Goal: Task Accomplishment & Management: Manage account settings

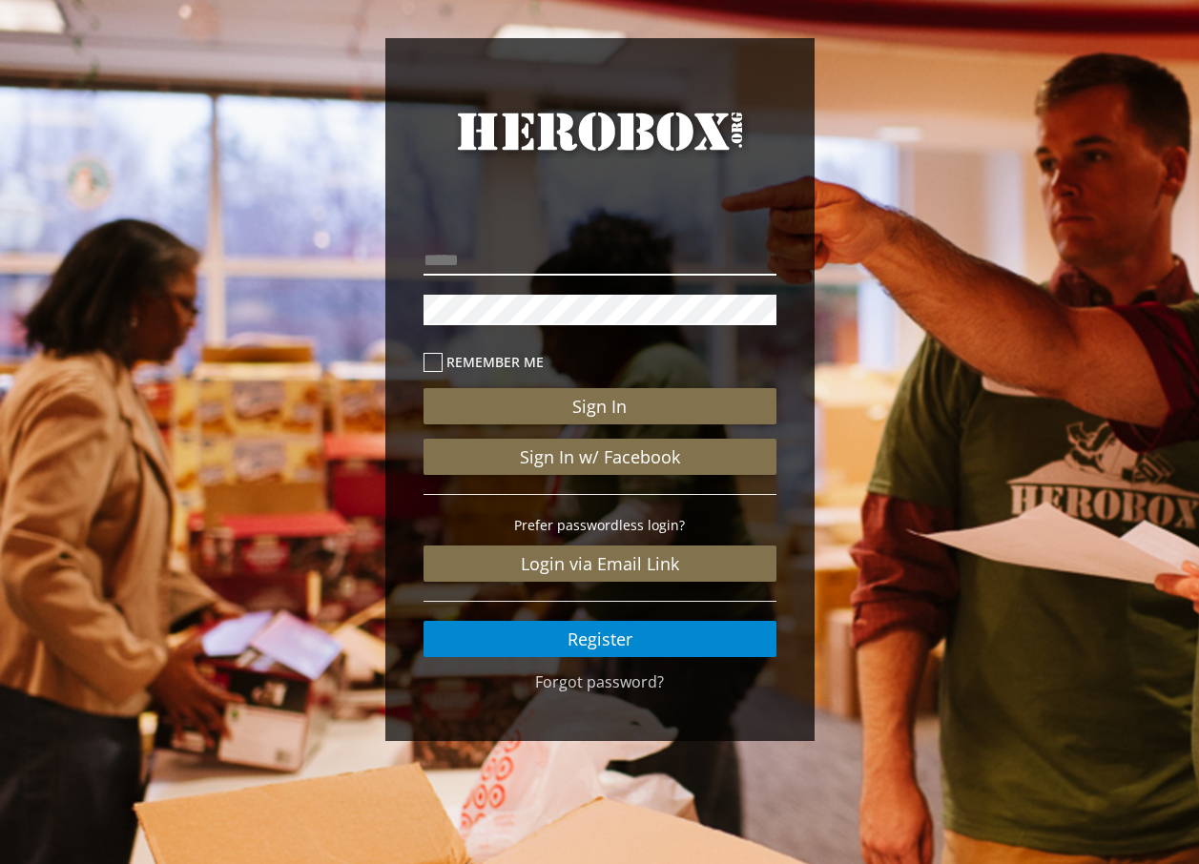
click at [464, 258] on input "email" at bounding box center [600, 260] width 353 height 31
type input "*"
type input "**********"
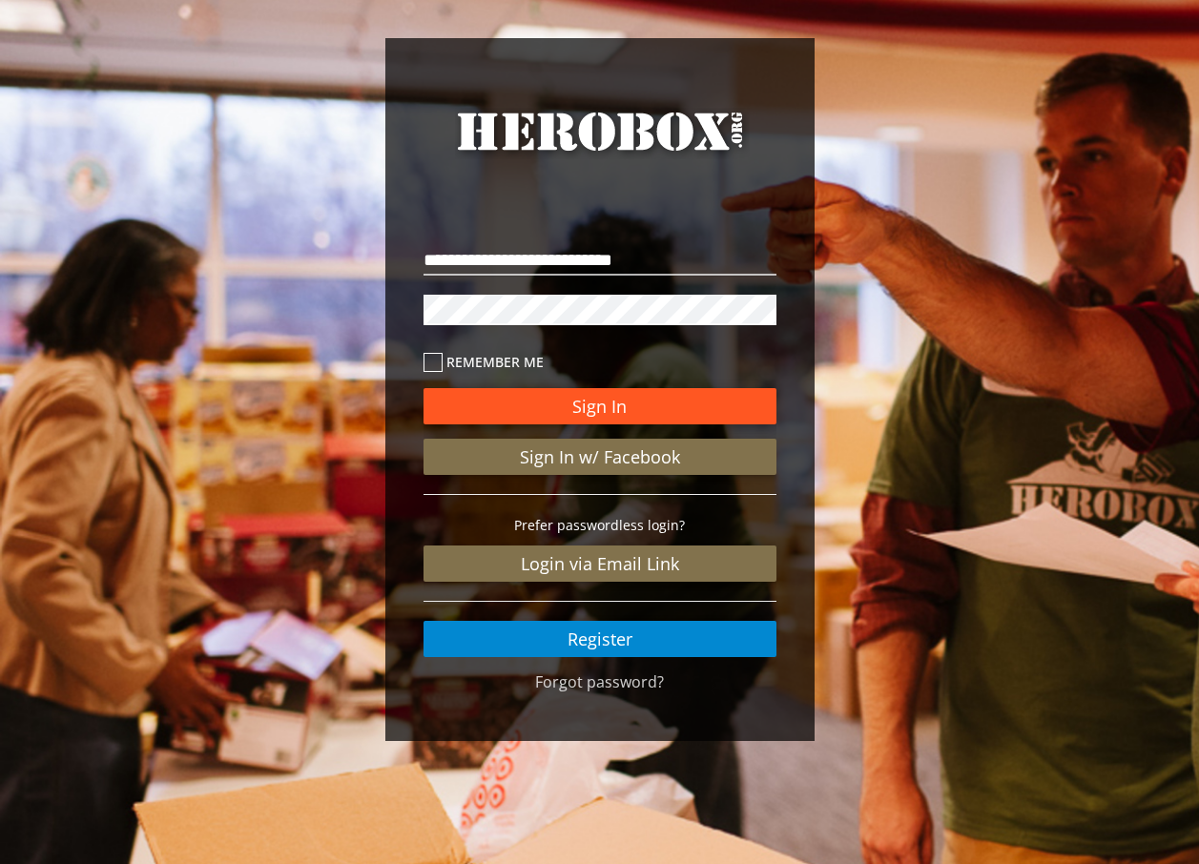
click at [613, 391] on button "Sign In" at bounding box center [600, 406] width 353 height 36
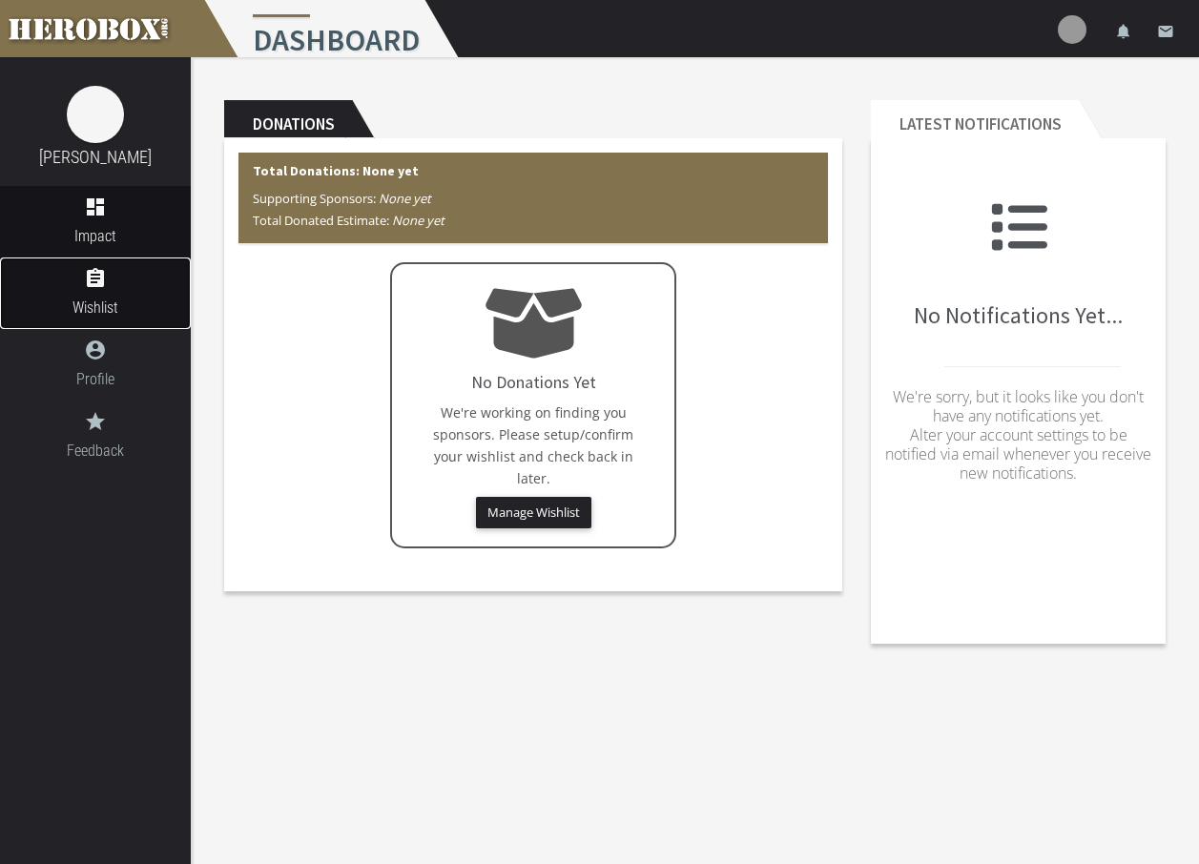
click at [101, 282] on icon "assignment" at bounding box center [95, 278] width 191 height 23
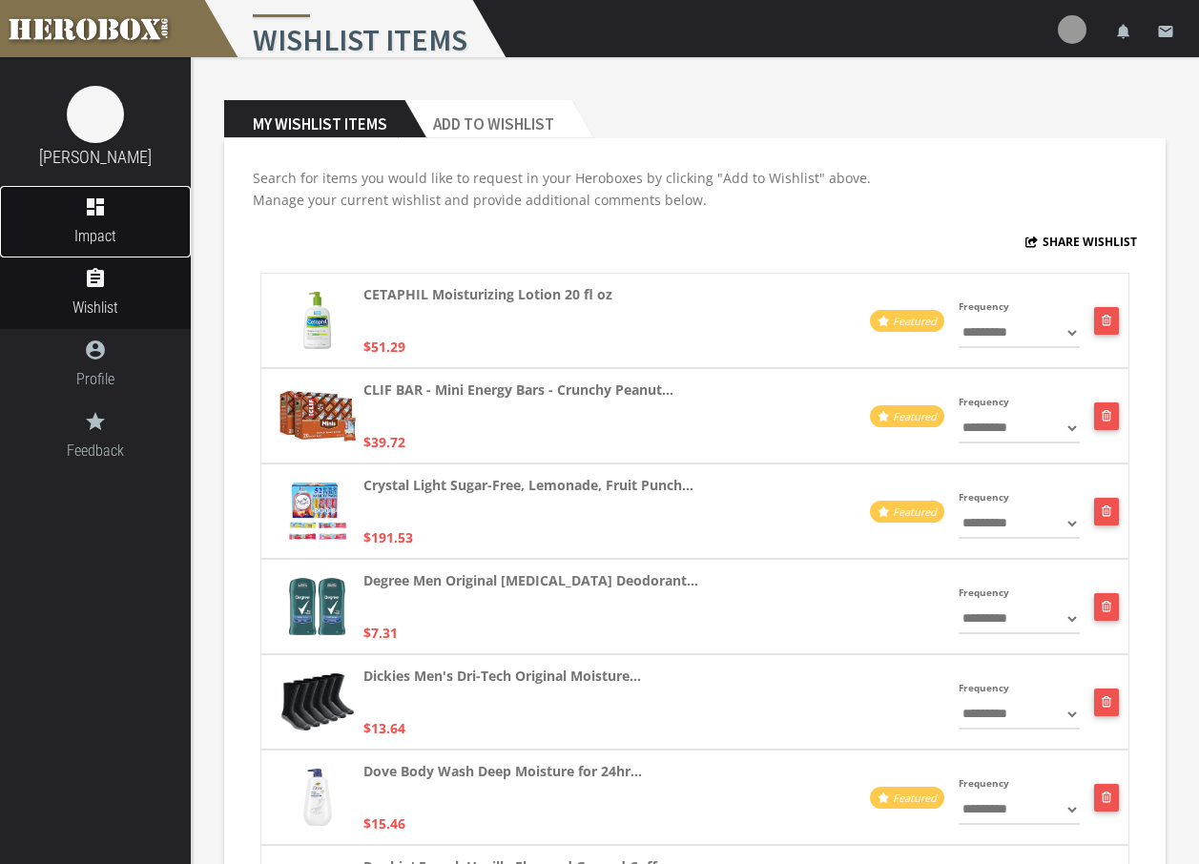
click at [117, 221] on link "dashboard Impact" at bounding box center [95, 222] width 191 height 72
